Goal: Check status: Check status

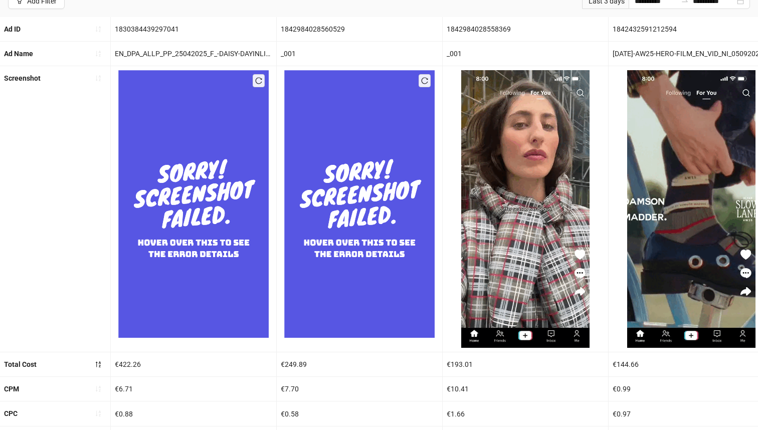
scroll to position [79, 0]
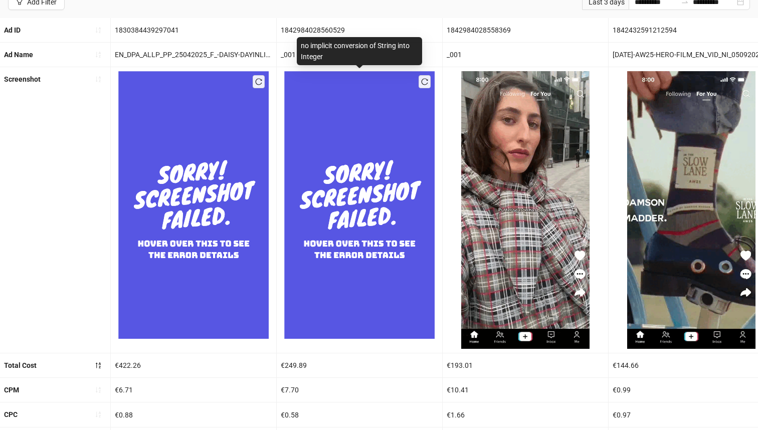
click at [364, 305] on img at bounding box center [359, 204] width 150 height 267
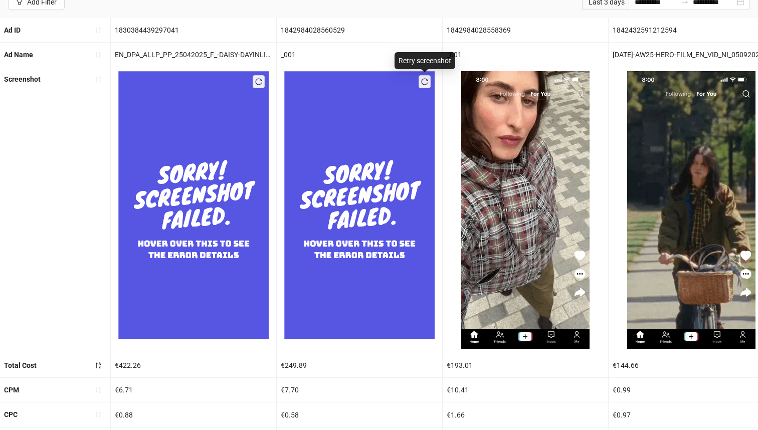
click at [424, 85] on span "button" at bounding box center [424, 82] width 7 height 8
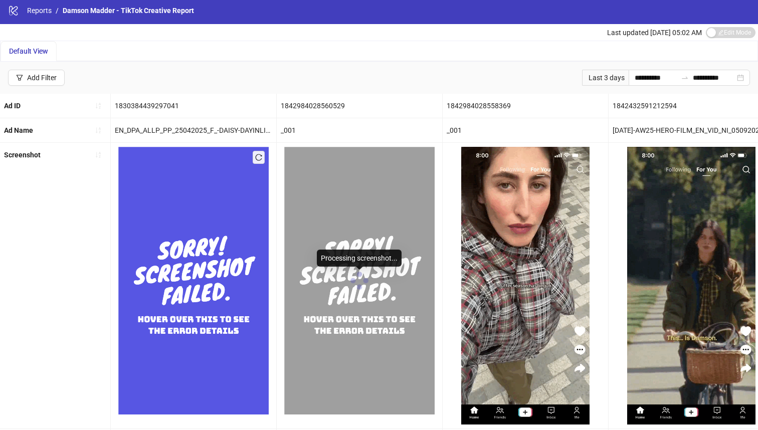
scroll to position [4, 0]
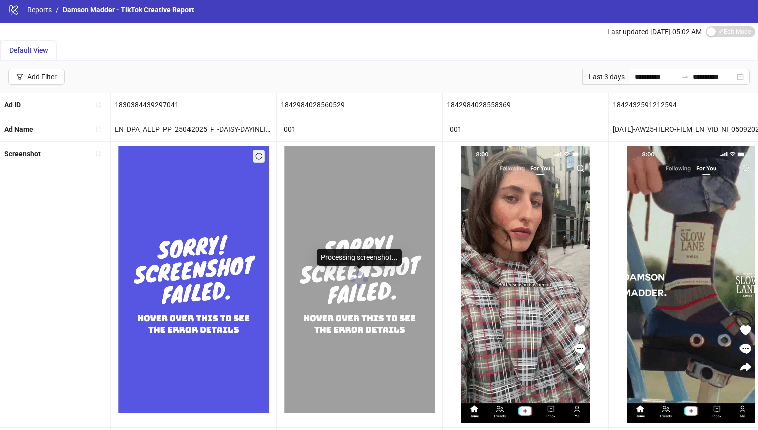
click at [393, 267] on img at bounding box center [359, 279] width 150 height 267
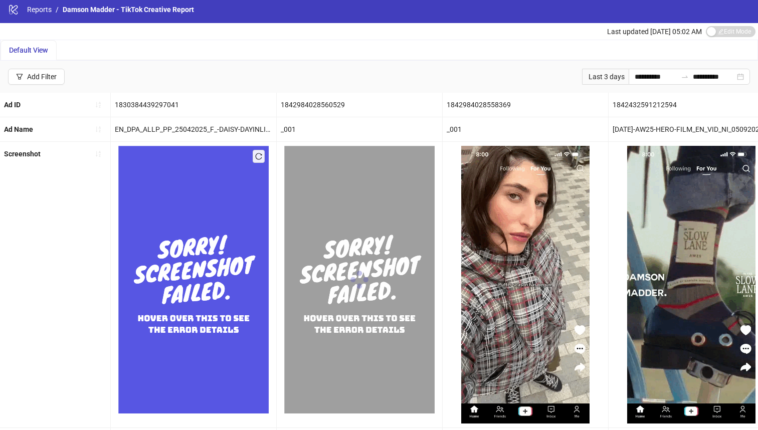
click at [393, 268] on img at bounding box center [359, 279] width 150 height 267
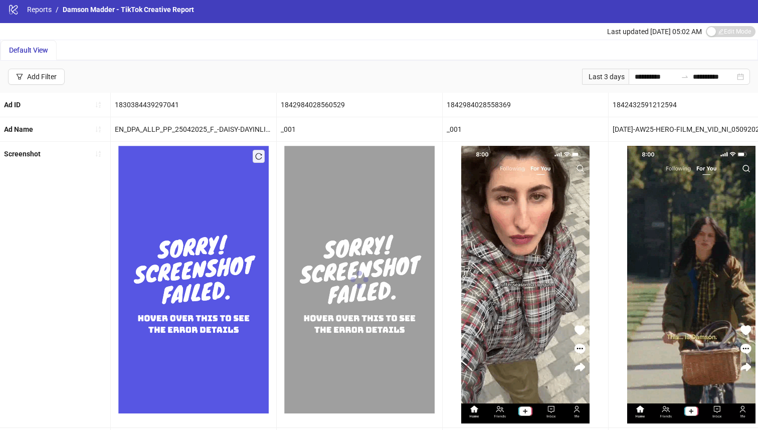
click at [393, 268] on img at bounding box center [359, 279] width 150 height 267
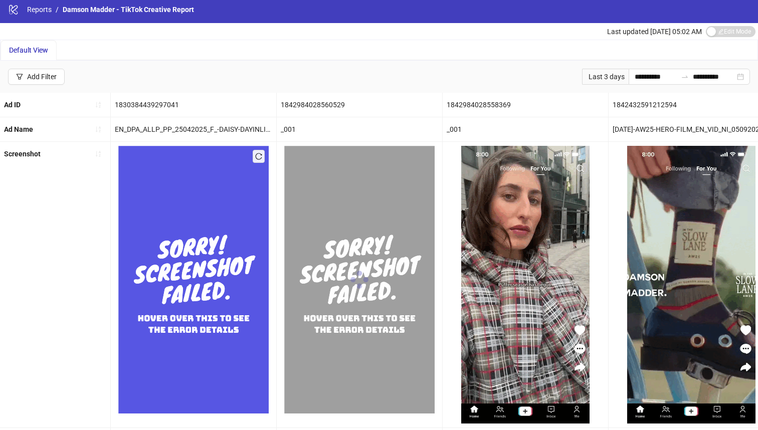
click at [393, 268] on img at bounding box center [359, 279] width 150 height 267
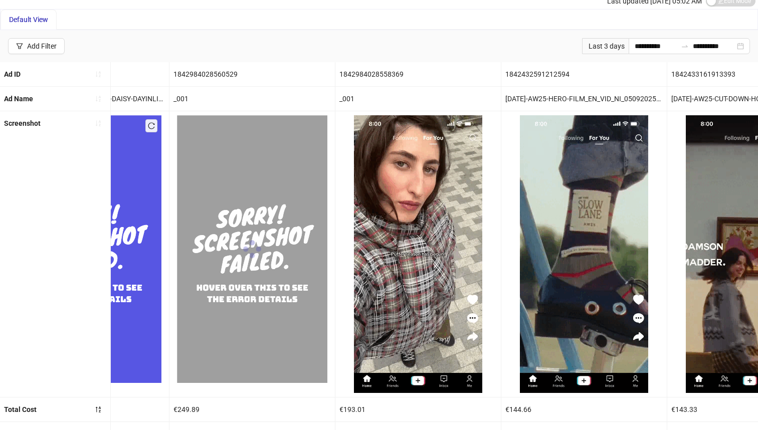
scroll to position [0, 0]
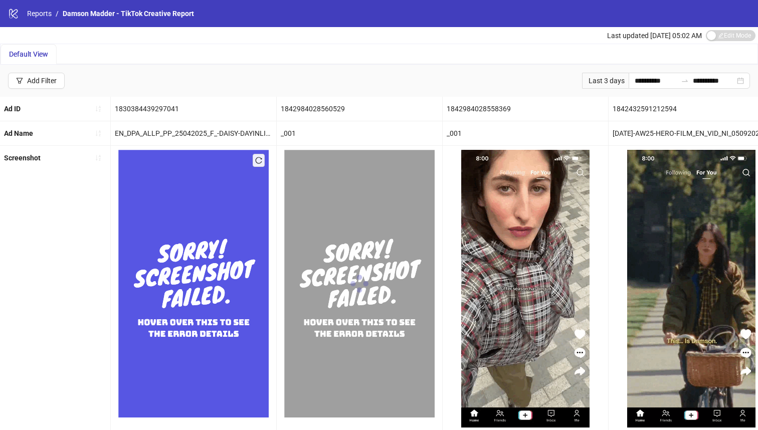
click at [608, 81] on div "Last 3 days" at bounding box center [605, 81] width 47 height 16
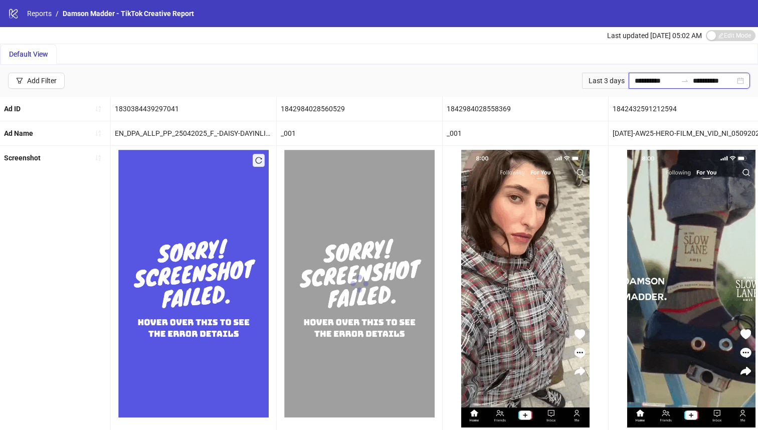
click at [642, 82] on input "**********" at bounding box center [655, 80] width 42 height 11
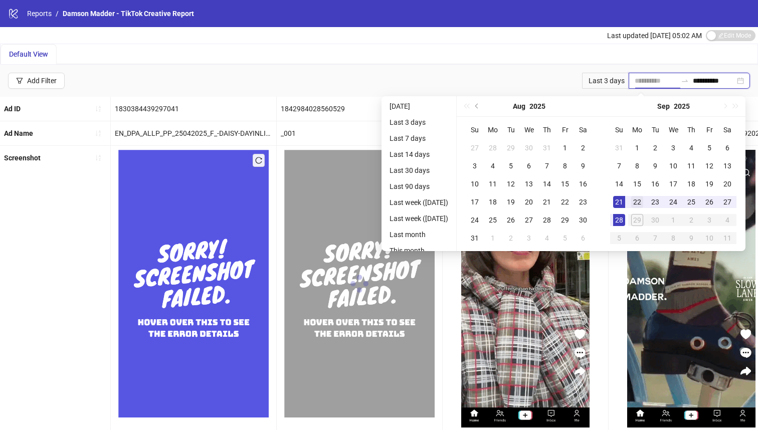
type input "**********"
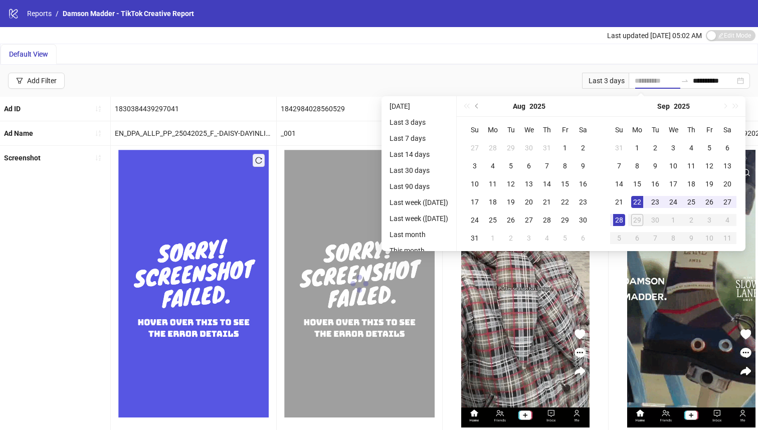
click at [641, 196] on div "22" at bounding box center [637, 202] width 12 height 12
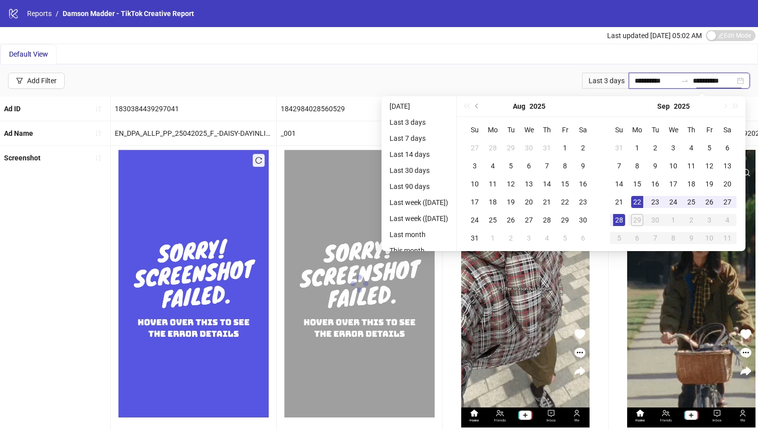
type input "**********"
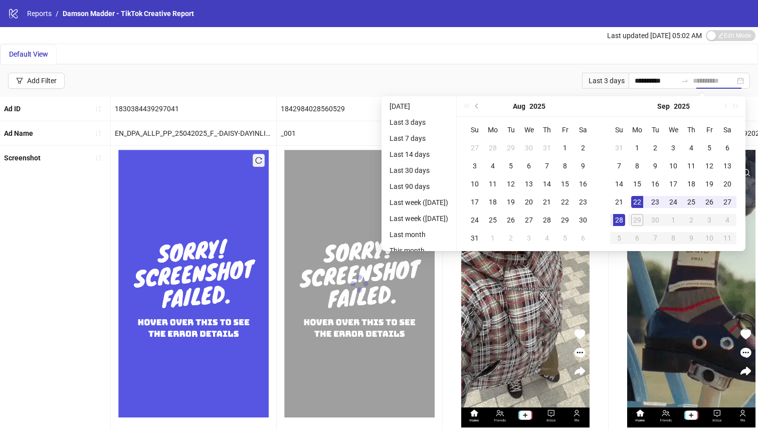
click at [622, 221] on div "28" at bounding box center [619, 220] width 12 height 12
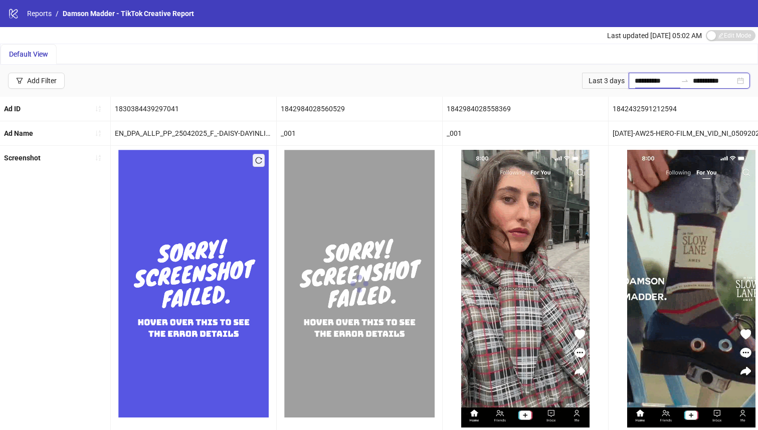
click at [647, 78] on input "**********" at bounding box center [655, 80] width 42 height 11
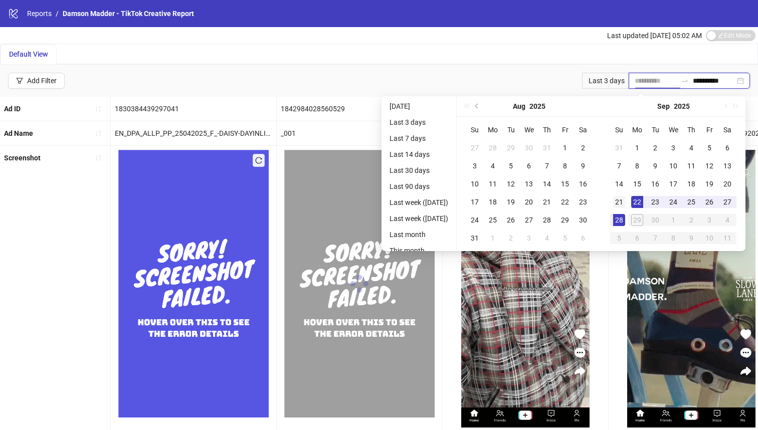
type input "**********"
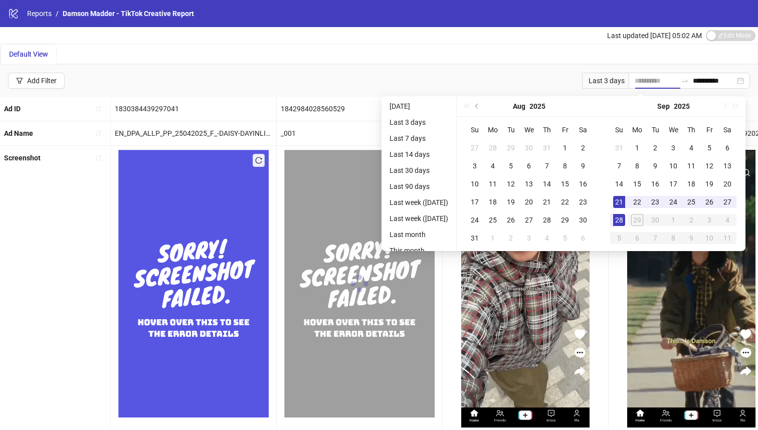
click at [624, 200] on div "21" at bounding box center [619, 202] width 12 height 12
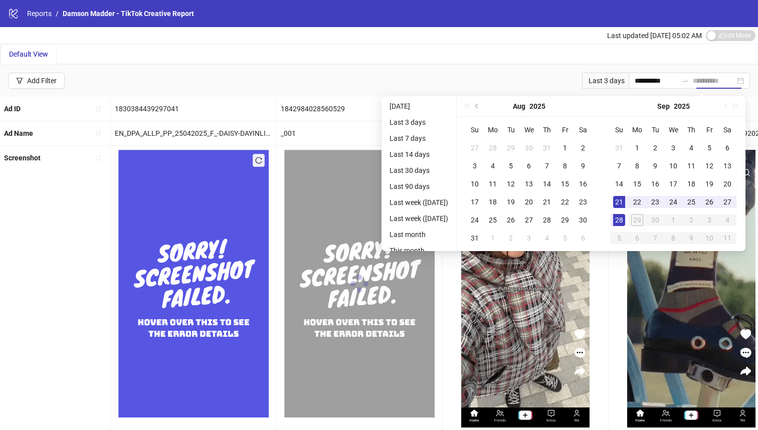
click at [624, 219] on div "28" at bounding box center [619, 220] width 12 height 12
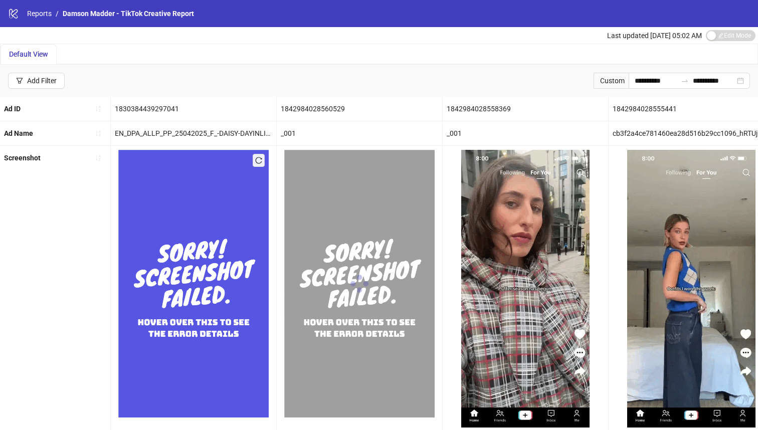
click at [35, 49] on div "Default View" at bounding box center [28, 54] width 39 height 11
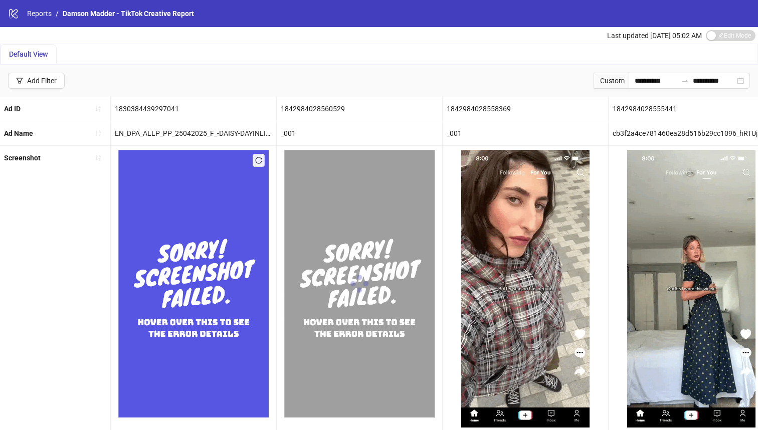
click at [35, 49] on div "Default View" at bounding box center [28, 54] width 39 height 11
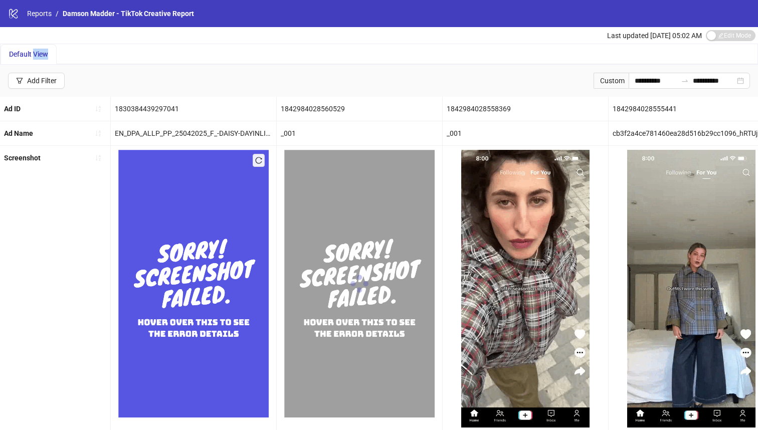
click at [35, 49] on div "Default View" at bounding box center [28, 54] width 39 height 11
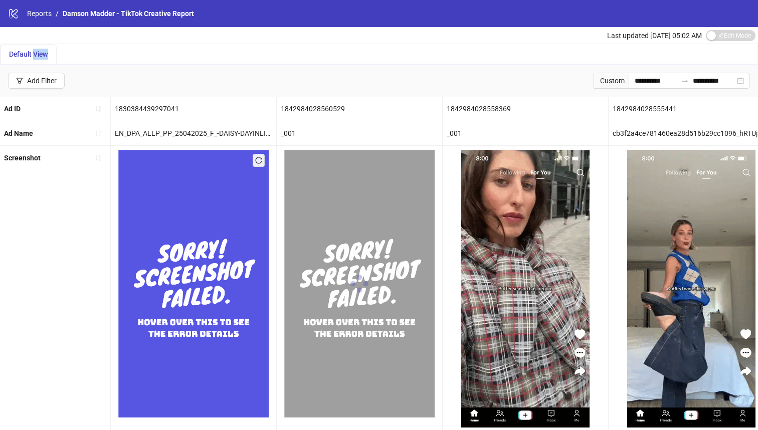
click at [348, 174] on img at bounding box center [359, 283] width 150 height 267
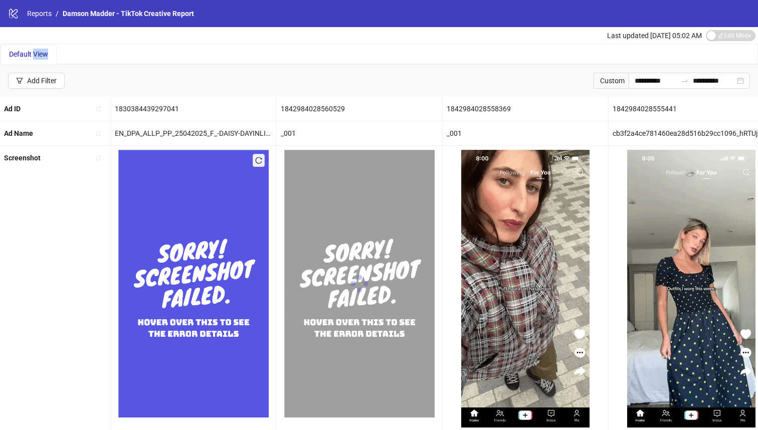
click at [348, 181] on img at bounding box center [359, 283] width 150 height 267
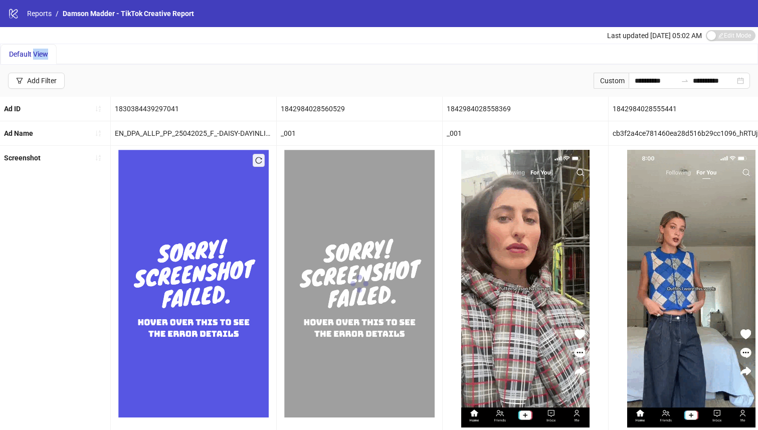
click at [348, 183] on img at bounding box center [359, 283] width 150 height 267
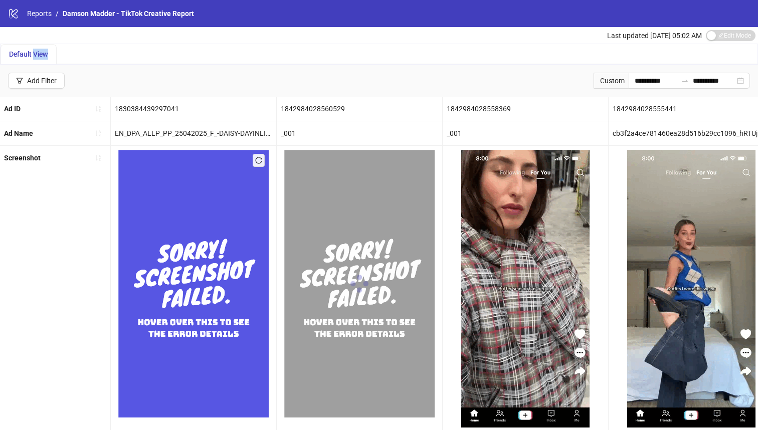
click at [348, 184] on img at bounding box center [359, 283] width 150 height 267
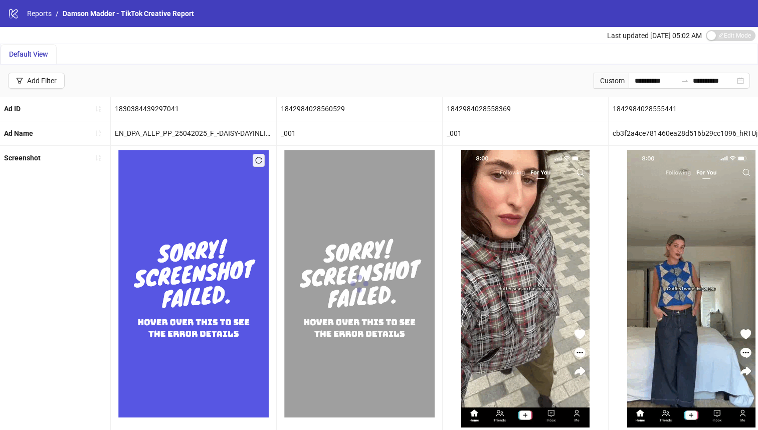
click at [309, 111] on div "1842984028560529" at bounding box center [359, 109] width 165 height 24
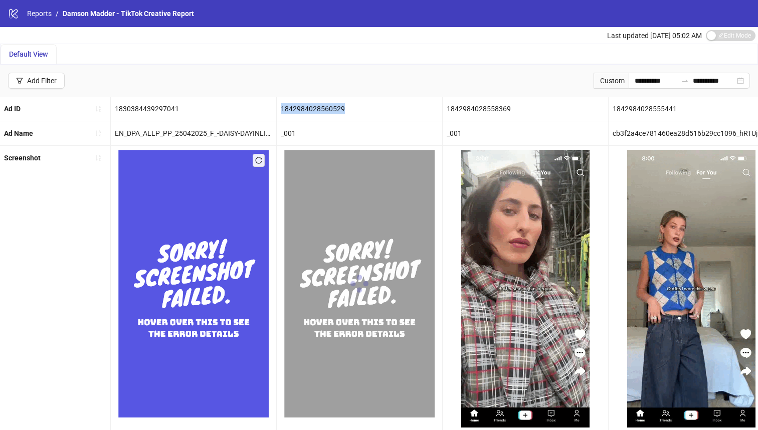
click at [308, 110] on div "1842984028560529" at bounding box center [359, 109] width 165 height 24
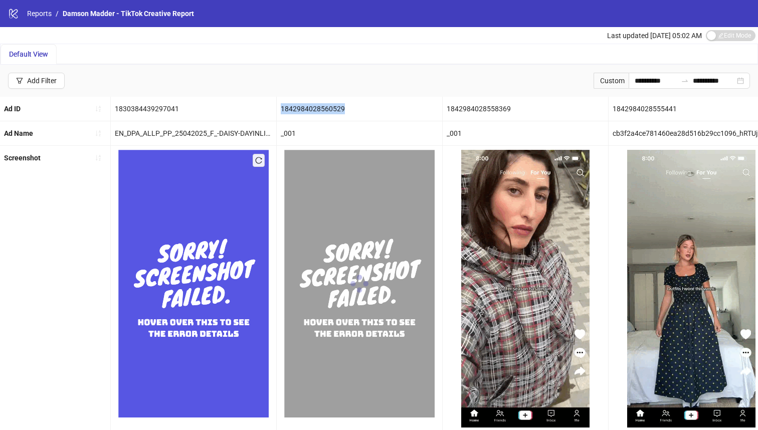
click at [329, 193] on img at bounding box center [359, 283] width 150 height 267
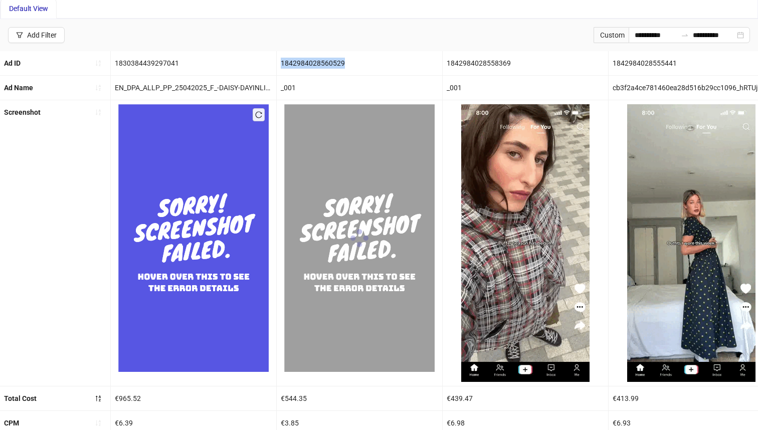
scroll to position [47, 0]
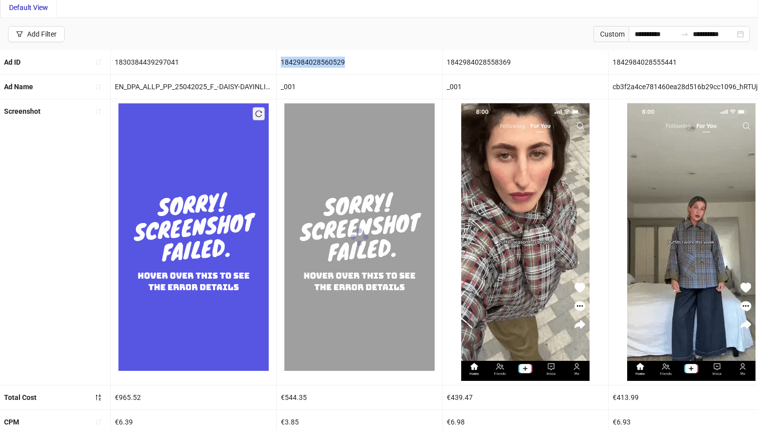
click at [339, 228] on img at bounding box center [359, 236] width 150 height 267
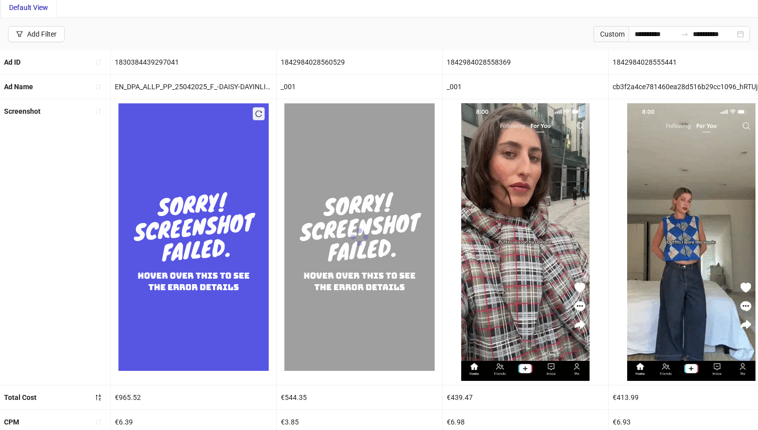
click at [348, 84] on div "_001" at bounding box center [359, 87] width 165 height 24
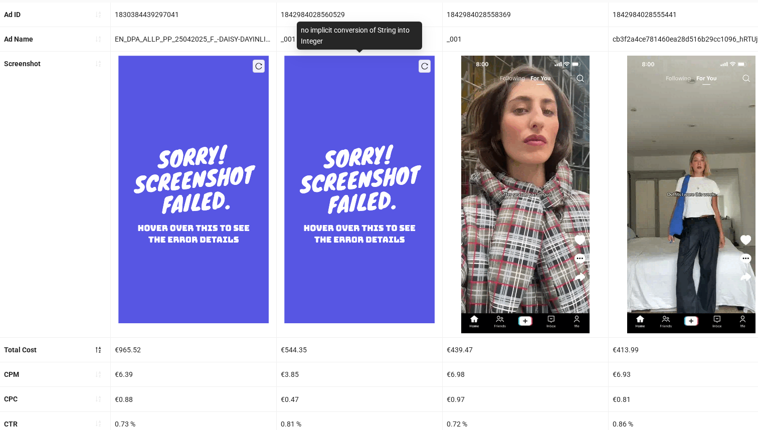
scroll to position [0, 0]
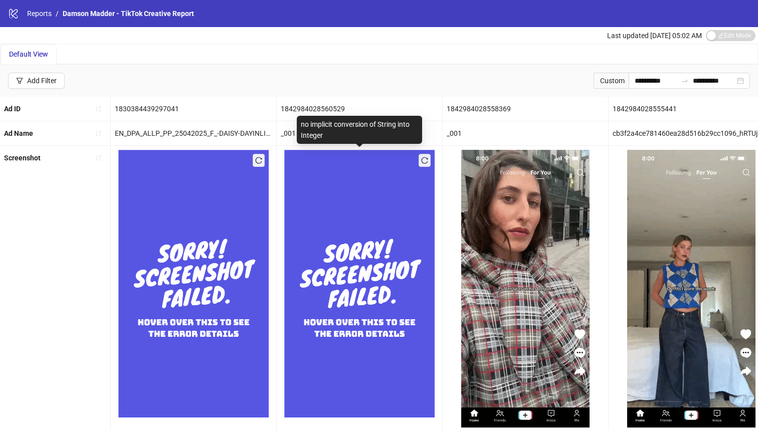
click at [434, 155] on img at bounding box center [359, 283] width 150 height 267
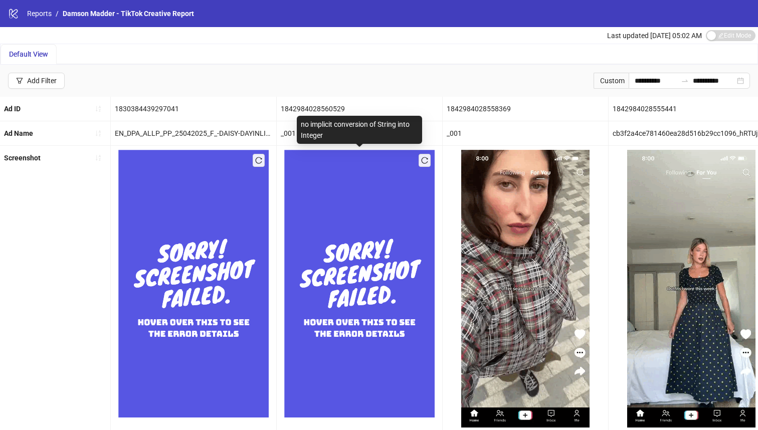
click at [428, 158] on button "button" at bounding box center [424, 160] width 12 height 13
